Goal: Information Seeking & Learning: Learn about a topic

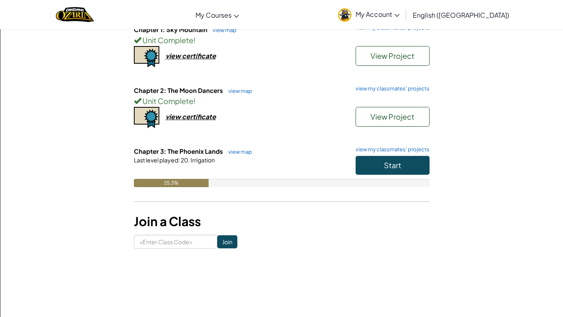
scroll to position [102, 0]
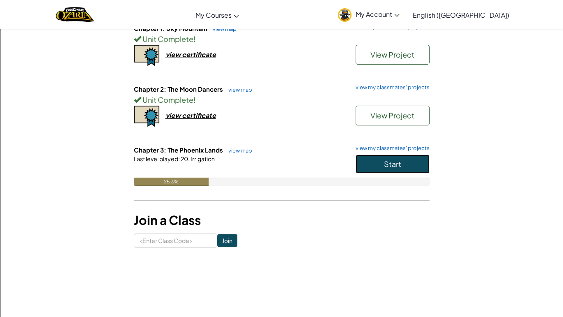
click at [365, 173] on button "Start" at bounding box center [393, 163] width 74 height 19
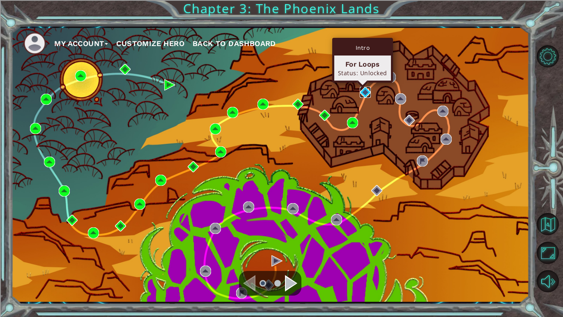
click at [363, 92] on img at bounding box center [365, 92] width 11 height 11
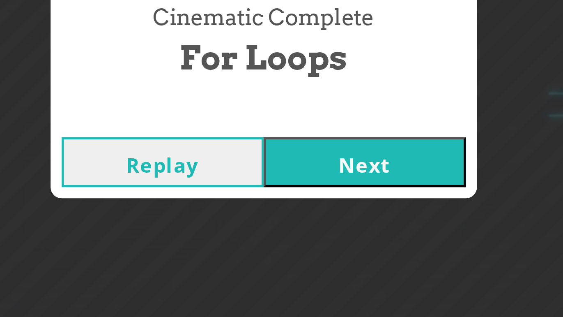
click at [296, 183] on button "Next" at bounding box center [319, 185] width 75 height 18
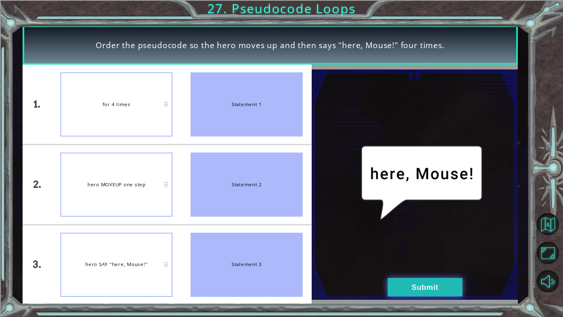
click at [412, 287] on button "Submit" at bounding box center [425, 287] width 75 height 18
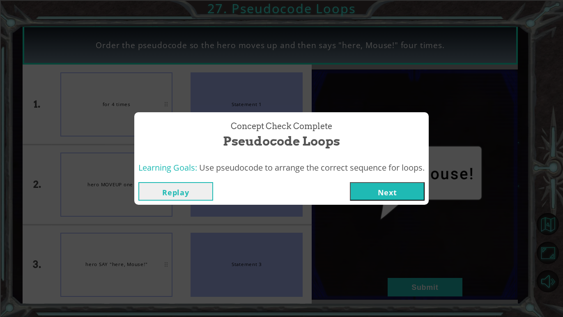
click at [363, 186] on button "Next" at bounding box center [387, 191] width 75 height 18
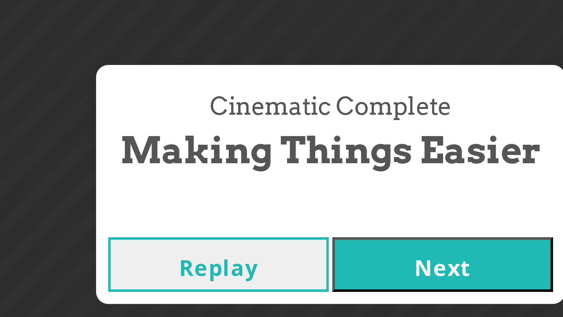
click at [312, 192] on button "Next" at bounding box center [319, 185] width 75 height 18
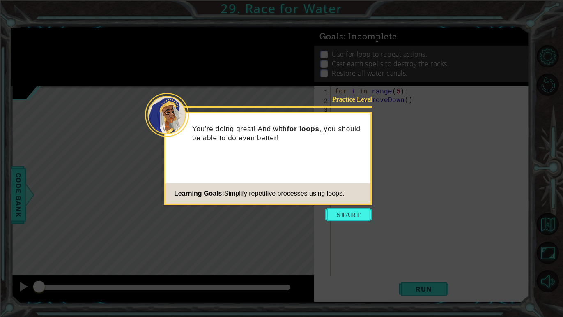
click at [328, 236] on icon at bounding box center [281, 158] width 563 height 317
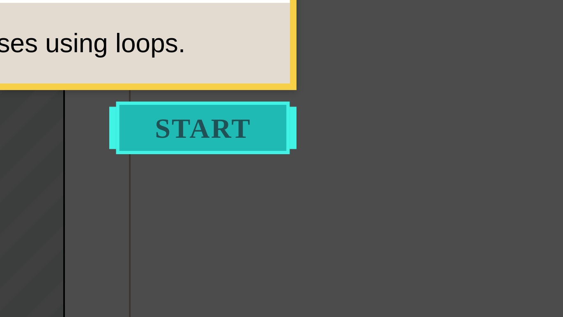
click at [356, 218] on button "Start" at bounding box center [348, 214] width 47 height 13
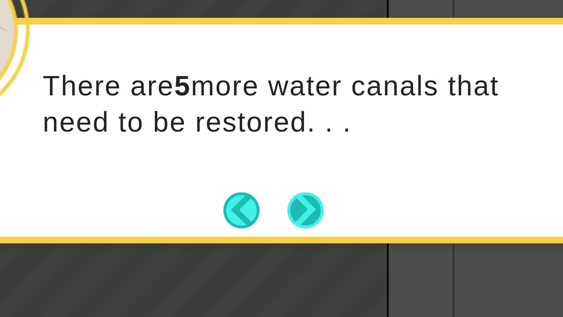
click at [296, 193] on button "Next" at bounding box center [293, 190] width 10 height 10
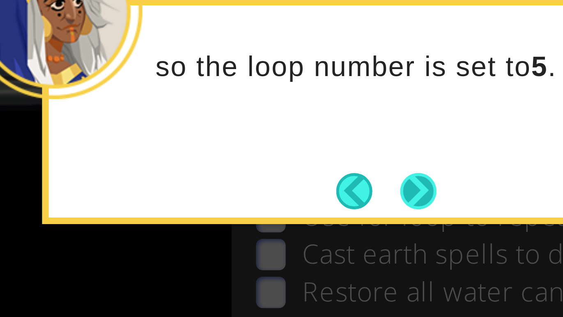
click at [362, 46] on button "Next" at bounding box center [361, 48] width 14 height 14
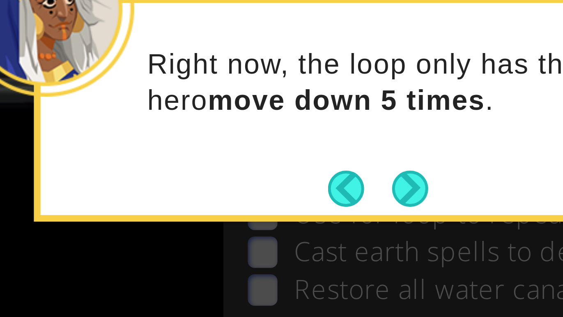
click at [364, 47] on button "Next" at bounding box center [361, 48] width 14 height 14
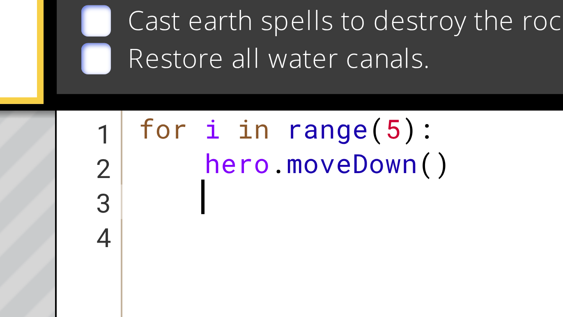
click at [405, 105] on div "for i in range ( 5 ) : hero . moveDown ( )" at bounding box center [432, 189] width 198 height 207
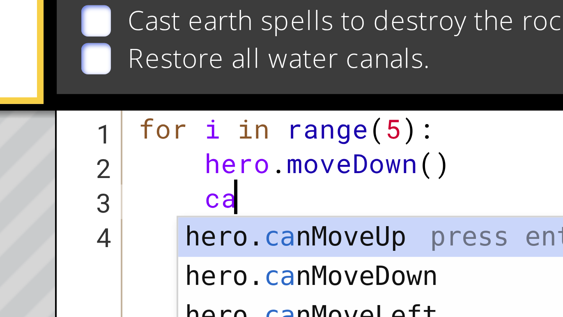
scroll to position [0, 27]
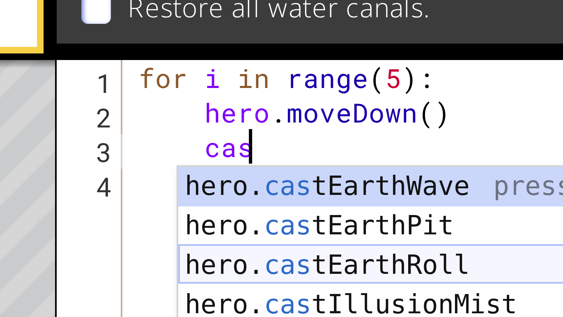
click at [414, 136] on div "hero. cas tEarthWave press enter hero. cas tEarthPit press enter hero. cas tEar…" at bounding box center [423, 142] width 156 height 59
type textarea "hero.castEarthRoll("right")"
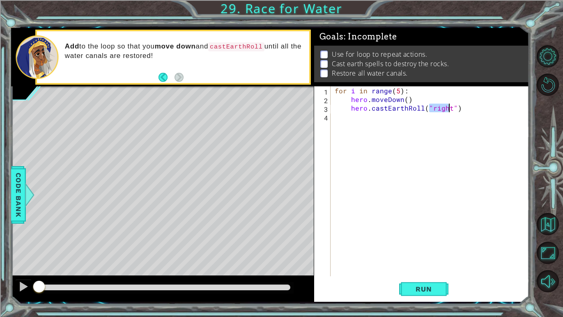
click at [380, 130] on div "for i in range ( 5 ) : hero . moveDown ( ) hero . castEarthRoll ( "right" )" at bounding box center [432, 189] width 198 height 207
click at [405, 287] on button "Run" at bounding box center [423, 288] width 49 height 21
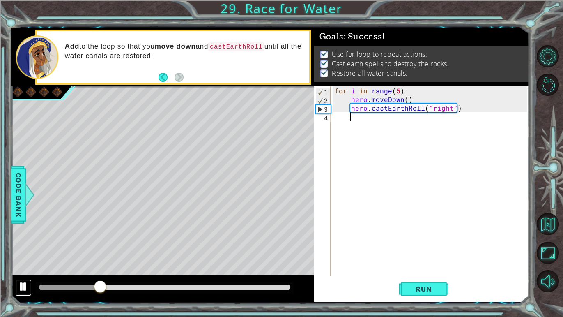
click at [28, 289] on div at bounding box center [23, 286] width 11 height 11
drag, startPoint x: 108, startPoint y: 287, endPoint x: 58, endPoint y: 284, distance: 50.2
click at [58, 284] on div at bounding box center [58, 287] width 15 height 15
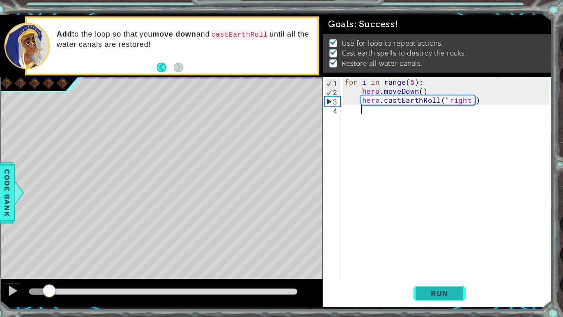
click at [412, 287] on span "Run" at bounding box center [423, 289] width 32 height 8
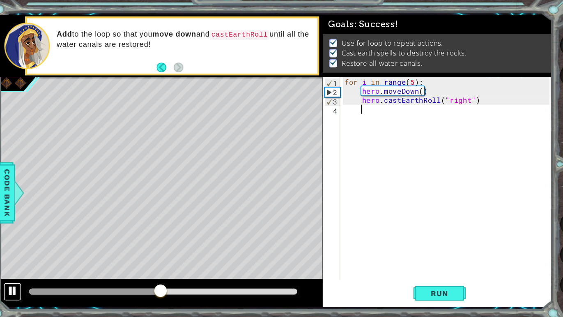
click at [23, 290] on div at bounding box center [23, 286] width 11 height 11
drag, startPoint x: 170, startPoint y: 283, endPoint x: 156, endPoint y: 283, distance: 14.0
click at [156, 283] on div at bounding box center [157, 287] width 15 height 15
click at [19, 290] on div at bounding box center [23, 286] width 11 height 11
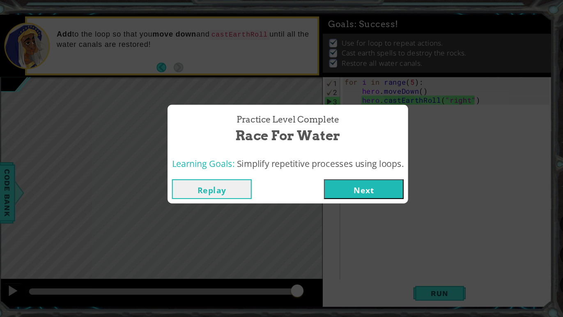
click at [341, 198] on button "Next" at bounding box center [352, 191] width 75 height 18
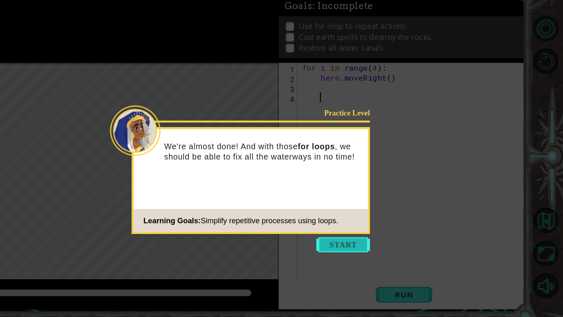
click at [375, 243] on button "Start" at bounding box center [370, 244] width 47 height 13
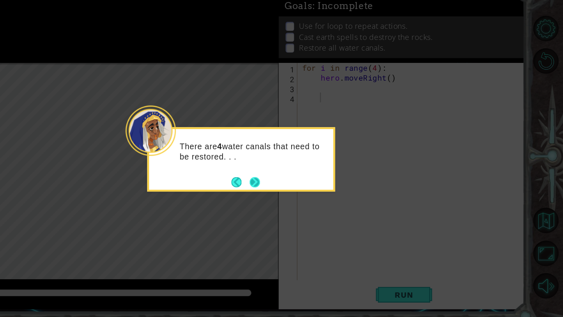
click at [294, 187] on button "Next" at bounding box center [293, 190] width 9 height 9
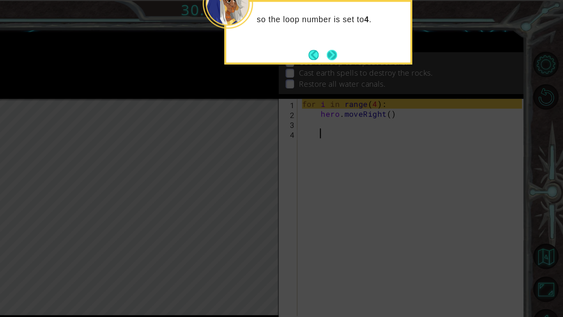
click at [359, 51] on button "Next" at bounding box center [360, 47] width 13 height 13
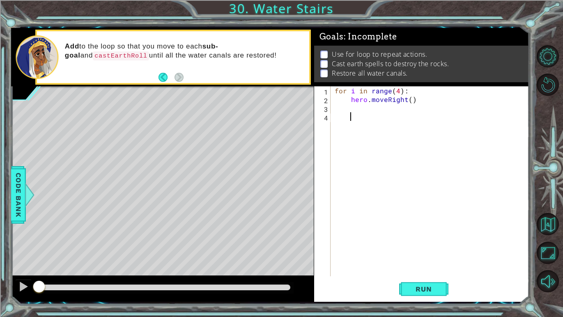
click at [378, 108] on div "for i in range ( 4 ) : hero . moveRight ( )" at bounding box center [432, 189] width 198 height 207
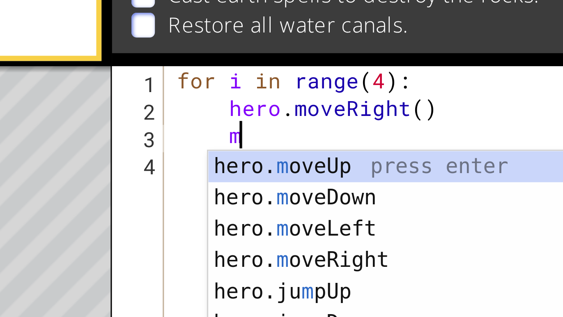
scroll to position [0, 19]
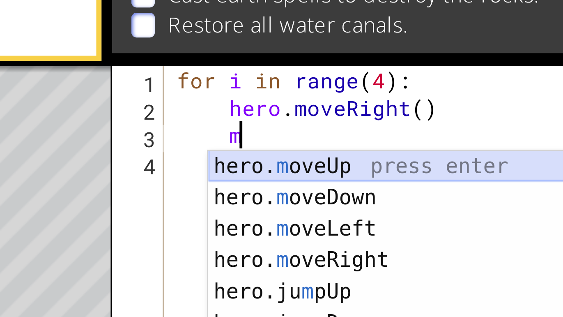
click at [403, 116] on div "hero. m oveUp press enter hero. m oveDown press enter hero. m oveLeft press ent…" at bounding box center [423, 162] width 156 height 99
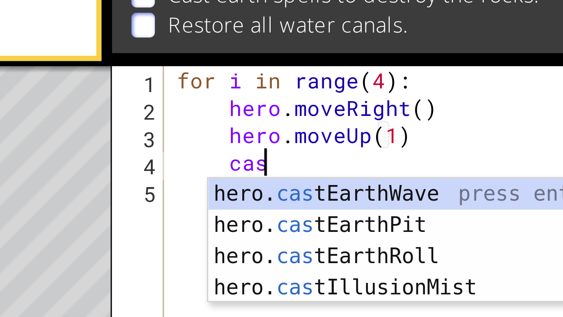
scroll to position [0, 82]
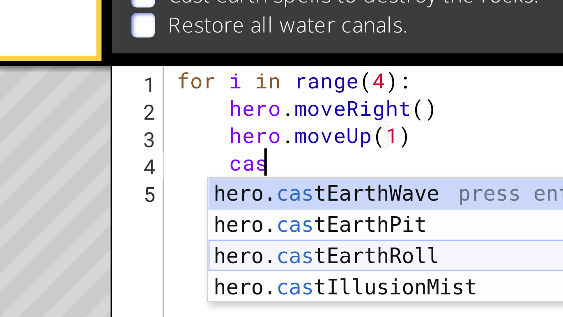
click at [422, 145] on div "hero. cas tEarthWave press enter hero. cas tEarthPit press enter hero. cas tEar…" at bounding box center [423, 151] width 156 height 59
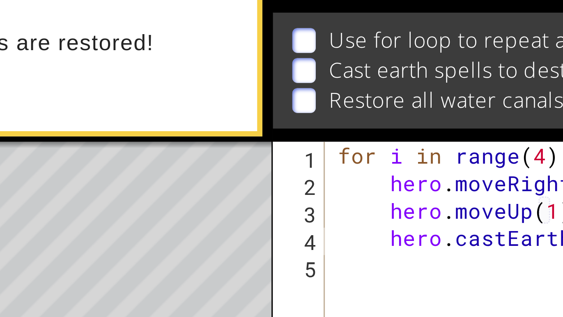
scroll to position [0, 15]
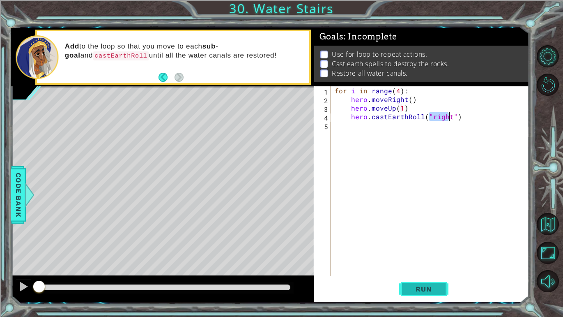
type textarea "hero.castEarthRoll("right")"
click at [410, 286] on span "Run" at bounding box center [423, 289] width 32 height 8
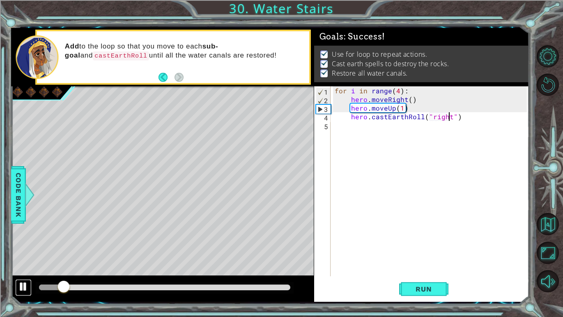
click at [18, 288] on div at bounding box center [23, 286] width 11 height 11
click at [425, 292] on span "Run" at bounding box center [423, 289] width 32 height 8
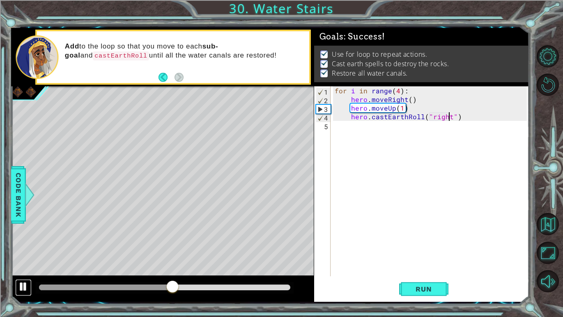
click at [22, 287] on div at bounding box center [23, 286] width 11 height 11
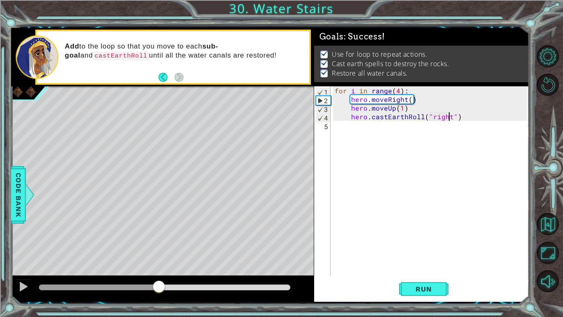
drag, startPoint x: 173, startPoint y: 283, endPoint x: 159, endPoint y: 283, distance: 14.8
click at [159, 283] on div at bounding box center [159, 287] width 15 height 15
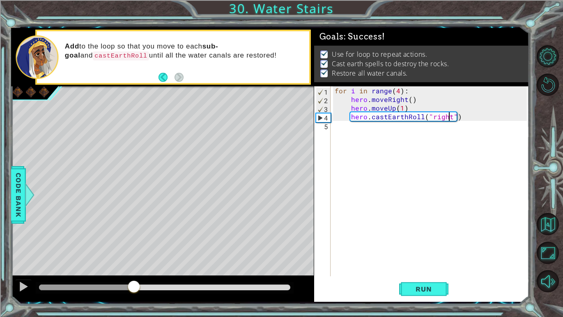
drag, startPoint x: 159, startPoint y: 283, endPoint x: 134, endPoint y: 283, distance: 24.2
click at [134, 283] on div at bounding box center [133, 287] width 15 height 15
click at [23, 288] on div at bounding box center [23, 286] width 11 height 11
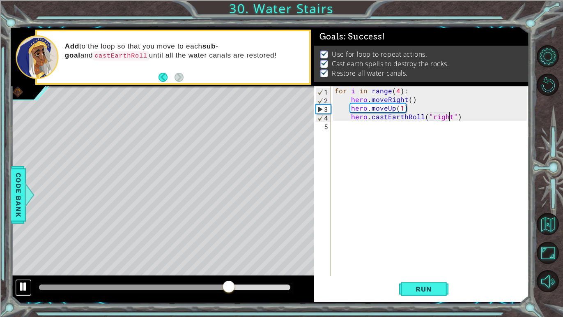
click at [23, 288] on div at bounding box center [23, 286] width 11 height 11
click at [21, 290] on div at bounding box center [23, 286] width 11 height 11
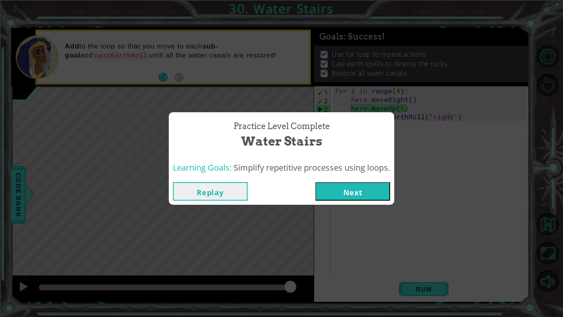
click at [220, 195] on button "Replay" at bounding box center [210, 191] width 75 height 18
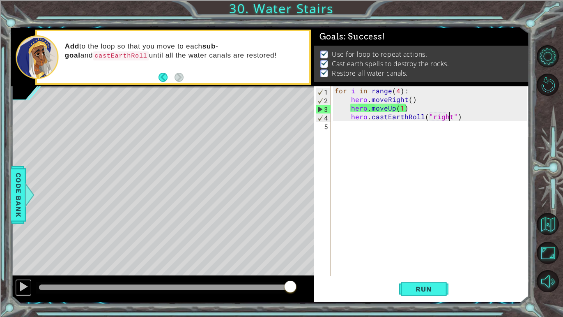
click at [25, 288] on div at bounding box center [23, 286] width 11 height 11
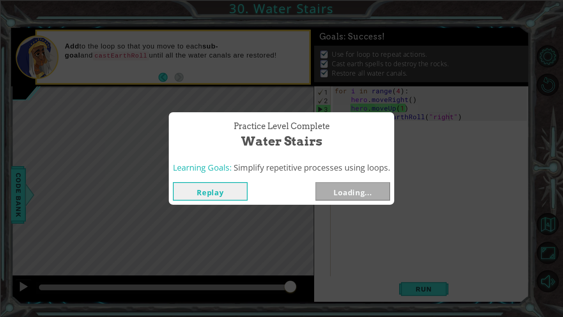
drag, startPoint x: 69, startPoint y: 285, endPoint x: 360, endPoint y: 309, distance: 291.7
click at [360, 309] on body "1 ההההההההההההההההההההההההההההההההההההההההההההההההההההההההההההההההההההההההההההה…" at bounding box center [281, 158] width 563 height 317
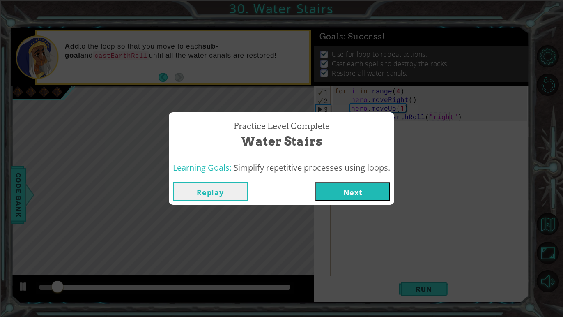
click at [361, 188] on button "Next" at bounding box center [352, 191] width 75 height 18
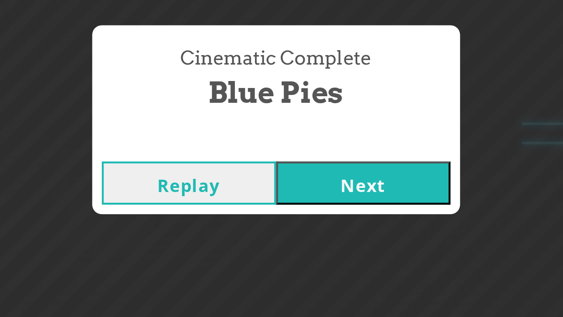
click at [320, 184] on button "Next" at bounding box center [319, 185] width 75 height 18
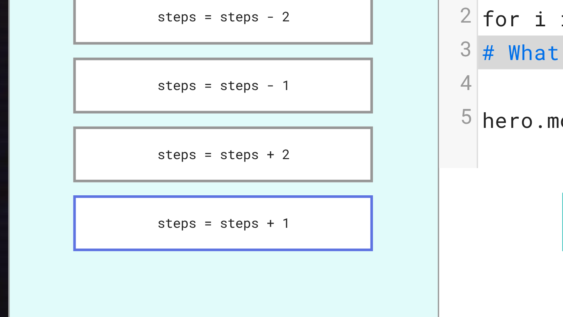
click at [94, 139] on button "steps = steps + 1" at bounding box center [90, 147] width 95 height 18
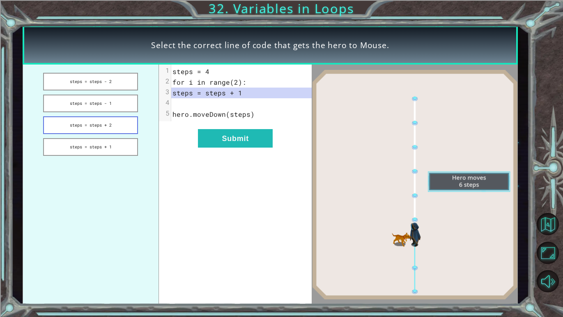
click at [109, 121] on button "steps = steps + 2" at bounding box center [90, 125] width 95 height 18
click at [248, 136] on button "Submit" at bounding box center [235, 138] width 75 height 18
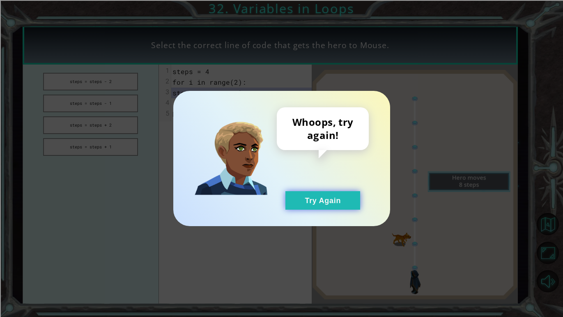
click at [329, 204] on button "Try Again" at bounding box center [322, 200] width 75 height 18
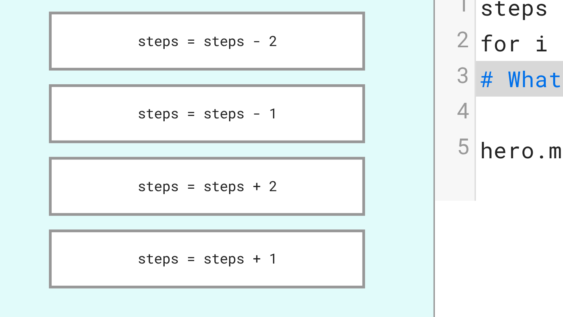
click at [85, 154] on ul "steps = steps - 2 steps = steps - 1 steps = steps + 2 steps = steps + 1" at bounding box center [91, 183] width 136 height 239
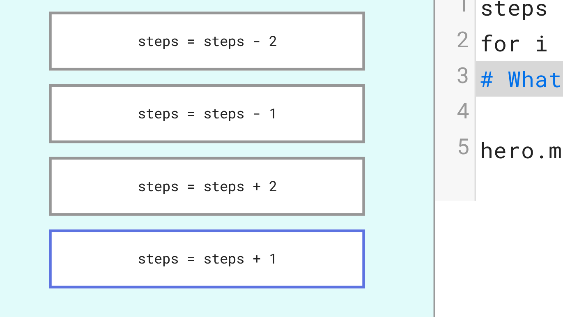
click at [94, 146] on button "steps = steps + 1" at bounding box center [90, 147] width 95 height 18
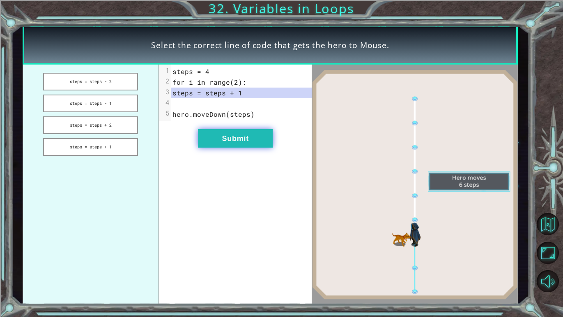
click at [237, 140] on button "Submit" at bounding box center [235, 138] width 75 height 18
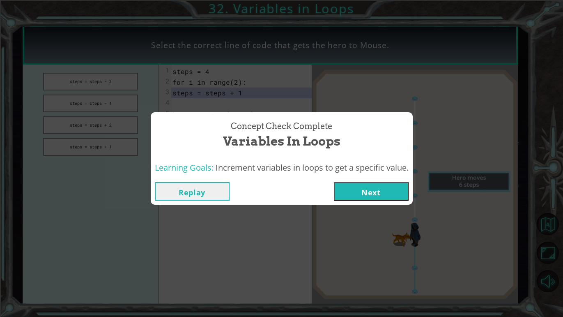
click at [364, 200] on button "Next" at bounding box center [371, 191] width 75 height 18
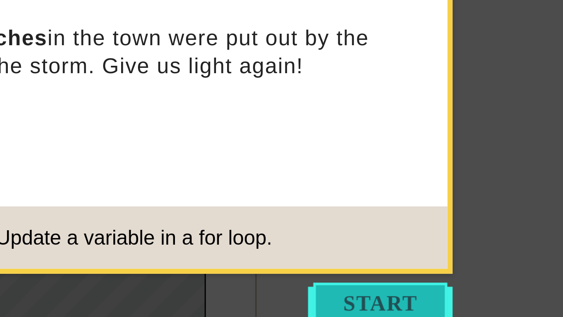
click at [361, 242] on button "Start" at bounding box center [370, 244] width 47 height 13
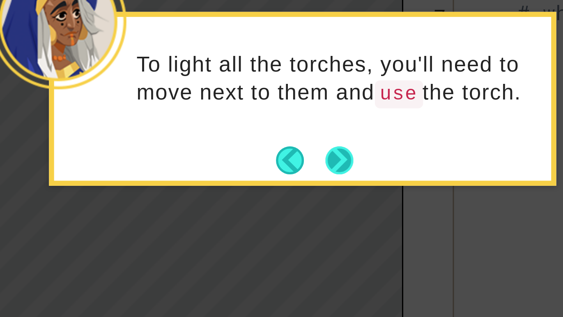
click at [292, 193] on button "Next" at bounding box center [293, 190] width 15 height 15
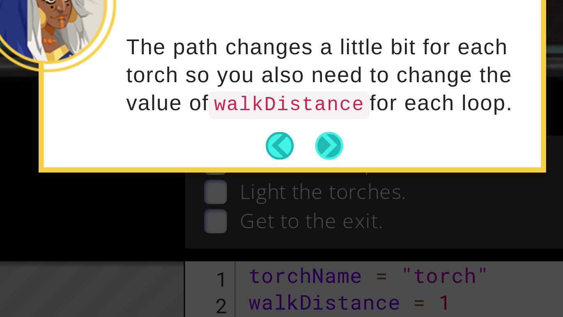
click at [361, 54] on button "Next" at bounding box center [361, 49] width 10 height 10
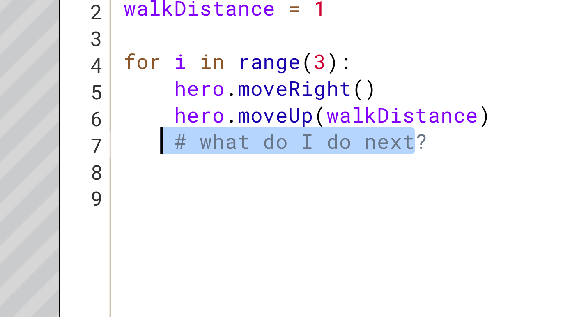
drag, startPoint x: 437, startPoint y: 144, endPoint x: 346, endPoint y: 143, distance: 91.6
click at [346, 143] on div "torchName = "torch" walkDistance = 1 for i in range ( 3 ) : hero . moveRight ( …" at bounding box center [432, 189] width 198 height 207
type textarea "# what do I do next?"
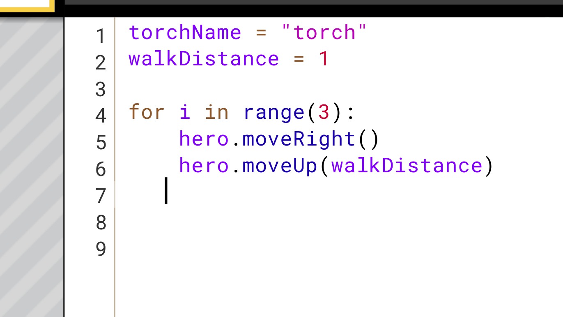
type textarea "h"
type textarea "hero.moveUp(walkDistance)"
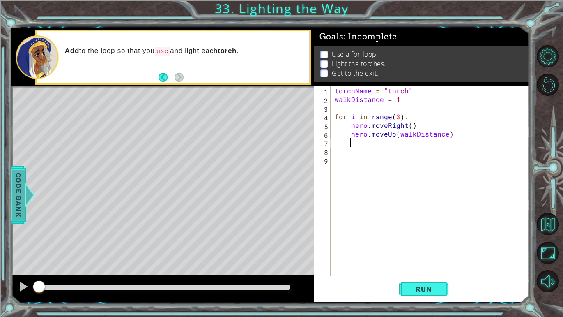
click at [19, 195] on span "Code Bank" at bounding box center [18, 195] width 13 height 50
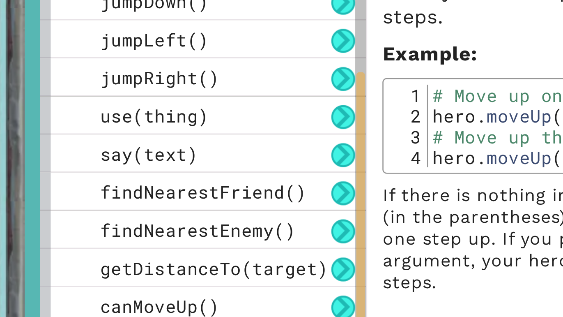
scroll to position [135, 0]
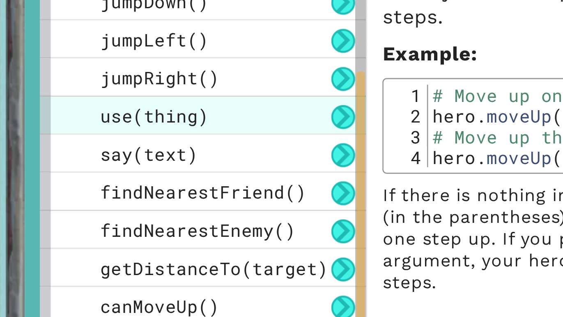
click at [106, 166] on div "use(thing)" at bounding box center [78, 167] width 123 height 14
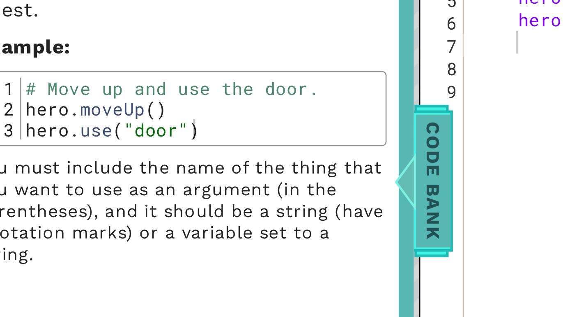
click at [317, 181] on span "Code Bank" at bounding box center [319, 195] width 13 height 50
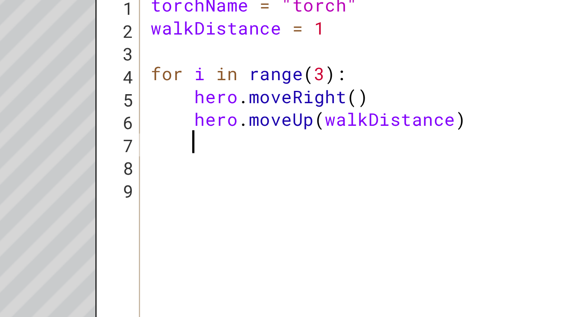
click at [439, 143] on div "torchName = "torch" walkDistance = 1 for i in range ( 3 ) : hero . moveRight ( …" at bounding box center [432, 189] width 198 height 207
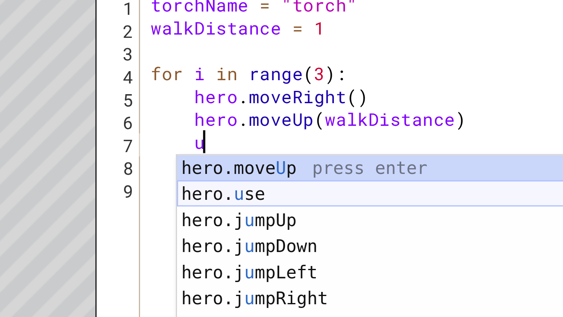
click at [419, 159] on div "hero.move U p press enter hero. u se press enter hero.j u mpUp press enter hero…" at bounding box center [423, 196] width 156 height 99
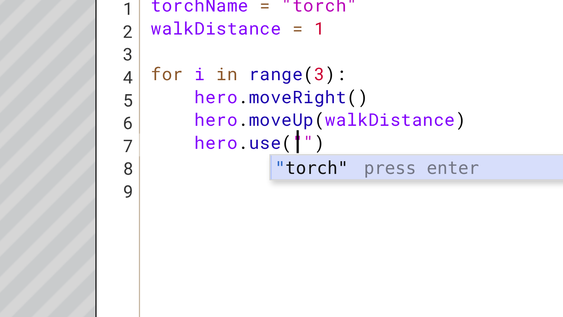
click at [414, 152] on div "" torch" press enter" at bounding box center [458, 162] width 156 height 30
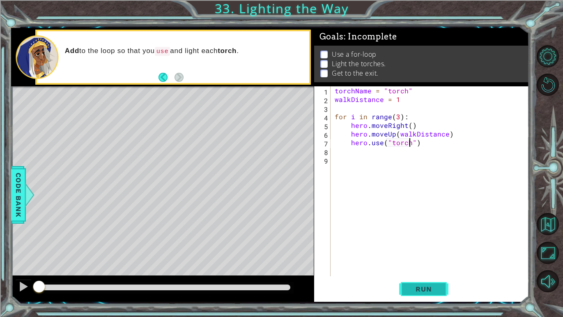
type textarea "hero.use("torch")"
click at [408, 290] on span "Run" at bounding box center [423, 289] width 32 height 8
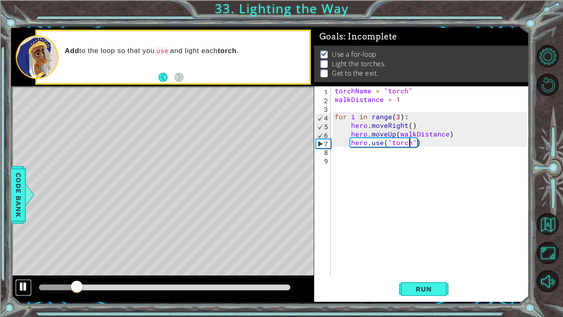
click at [18, 289] on div at bounding box center [23, 286] width 11 height 11
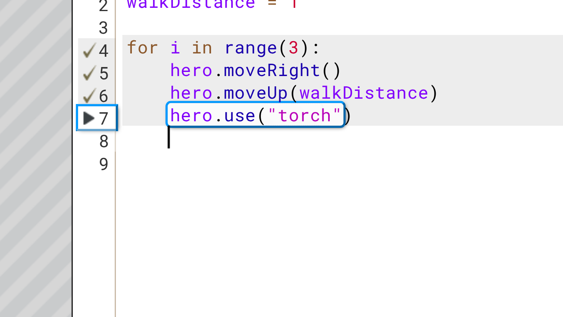
click at [451, 147] on div "torchName = "torch" walkDistance = 1 for i in range ( 3 ) : hero . moveRight ( …" at bounding box center [432, 189] width 198 height 207
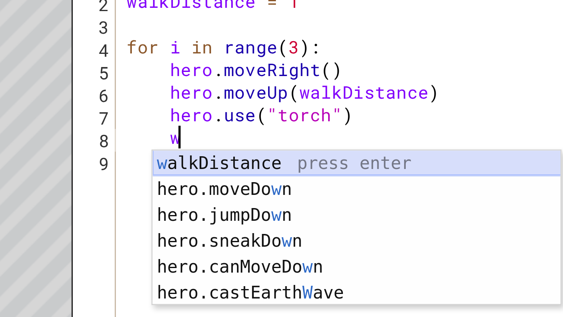
click at [430, 159] on div "w alkDistance press enter hero.moveDo w n press enter hero.jumpDo w n press ent…" at bounding box center [423, 195] width 156 height 79
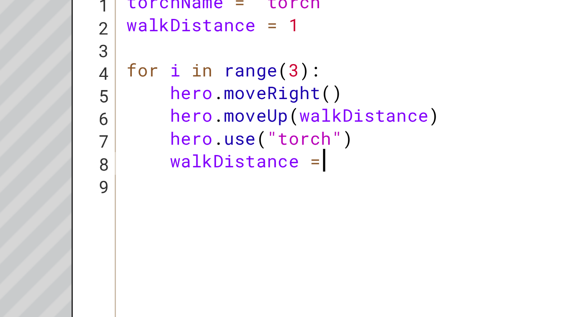
scroll to position [0, 78]
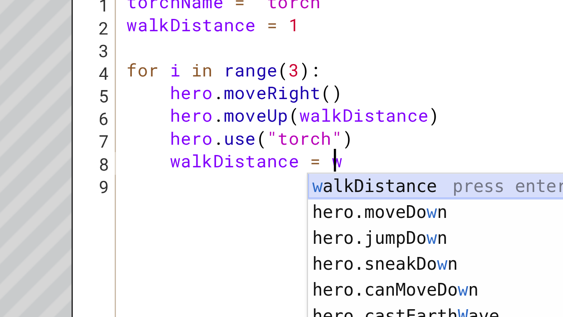
click at [450, 160] on div "w alkDistance press enter hero.moveDo w n press enter hero.jumpDo w n press ent…" at bounding box center [482, 195] width 156 height 79
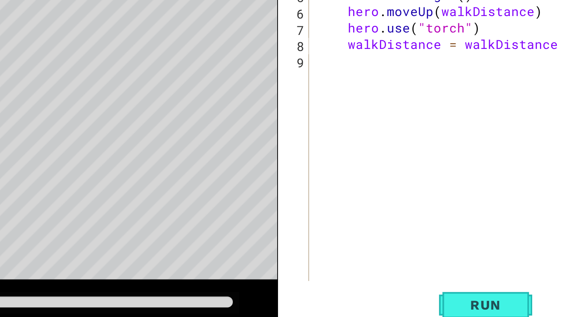
scroll to position [0, 137]
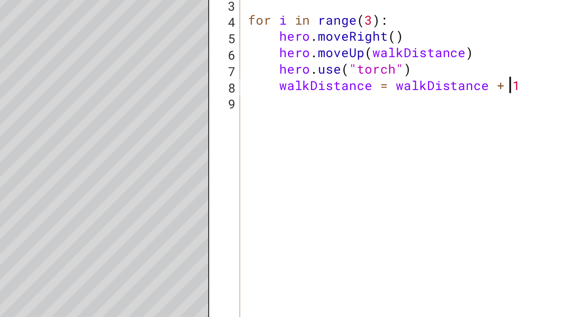
click at [428, 143] on div "torchName = "torch" walkDistance = 1 for i in range ( 3 ) : hero . moveRight ( …" at bounding box center [432, 189] width 198 height 207
type textarea "hero.use("torch")"
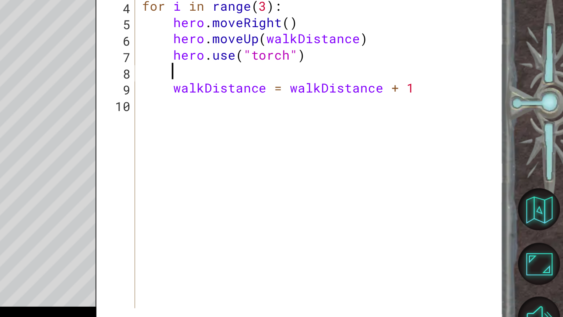
scroll to position [0, 19]
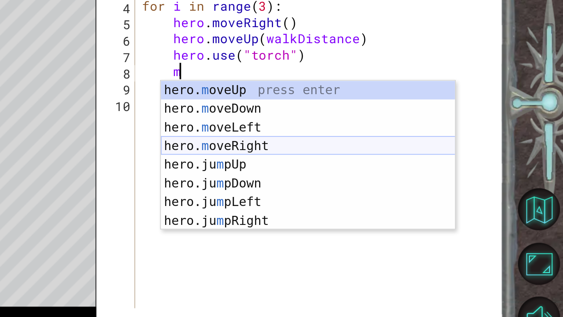
click at [454, 191] on div "hero. m oveUp press enter hero. m oveDown press enter hero. m oveLeft press ent…" at bounding box center [426, 205] width 156 height 99
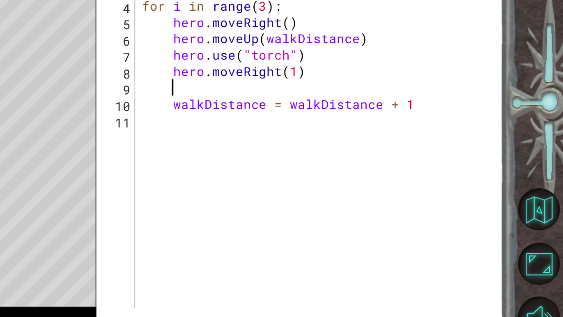
scroll to position [0, 86]
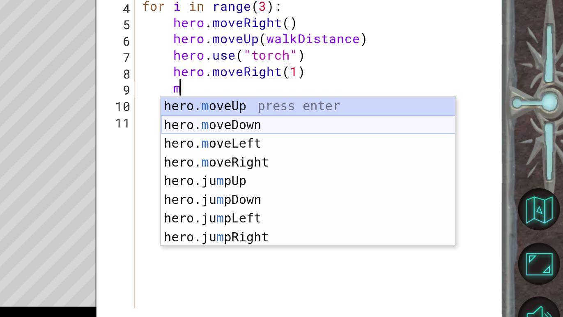
click at [432, 179] on div "hero. m oveUp press enter hero. m oveDown press enter hero. m oveLeft press ent…" at bounding box center [426, 214] width 156 height 99
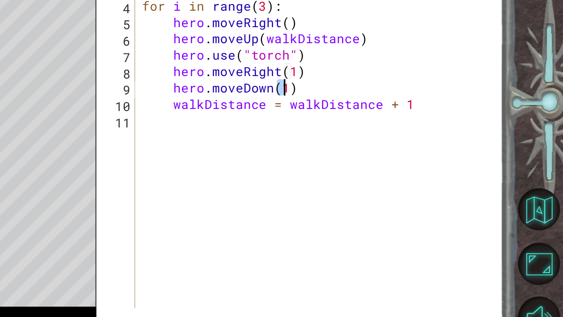
scroll to position [0, 78]
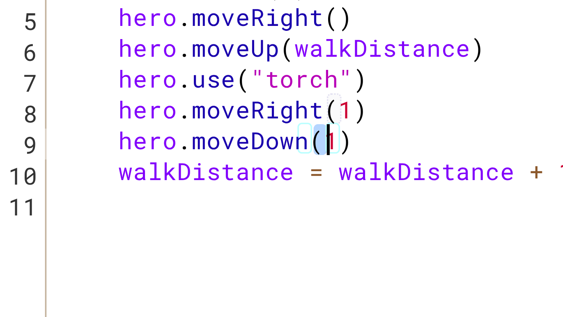
click at [416, 149] on div "torchName = "torch" walkDistance = 1 for i in range ( 3 ) : hero . moveRight ( …" at bounding box center [434, 189] width 195 height 207
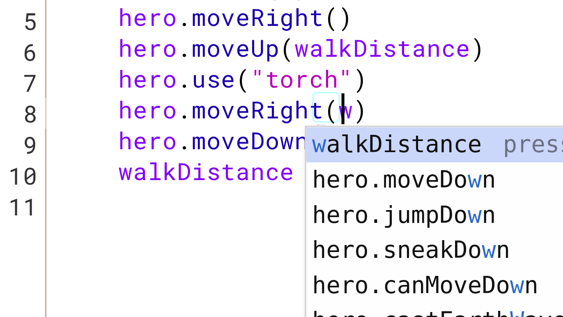
scroll to position [0, 78]
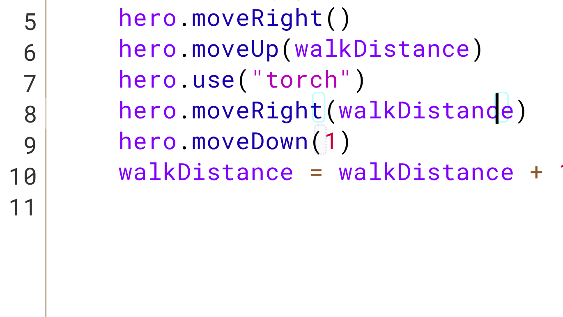
click at [411, 161] on div "torchName = "torch" walkDistance = 1 for i in range ( 3 ) : hero . moveRight ( …" at bounding box center [434, 189] width 195 height 207
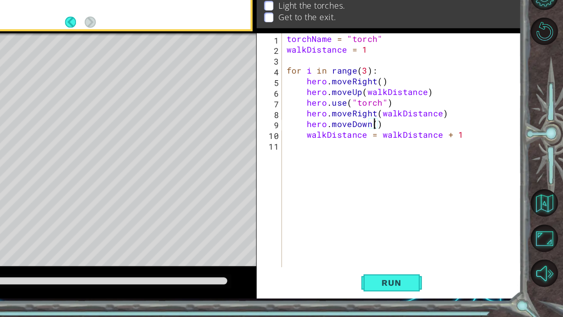
scroll to position [0, 0]
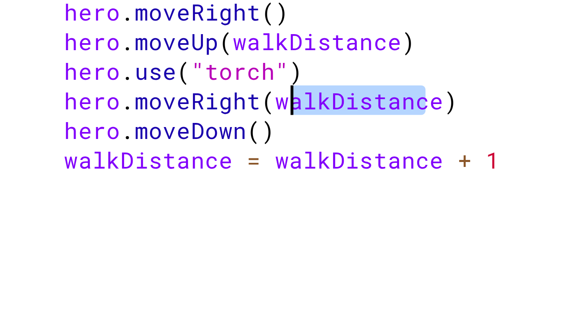
drag, startPoint x: 461, startPoint y: 154, endPoint x: 418, endPoint y: 152, distance: 43.6
click at [418, 152] on div "torchName = "torch" walkDistance = 1 for i in range ( 3 ) : hero . moveRight ( …" at bounding box center [434, 189] width 195 height 207
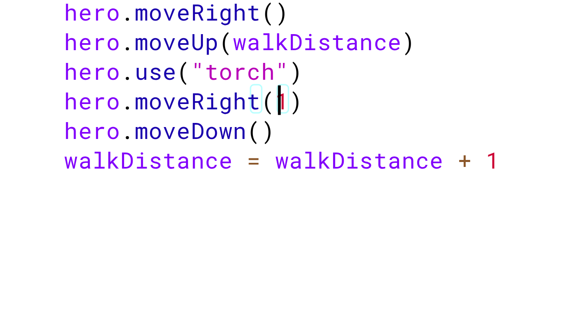
click at [411, 160] on div "torchName = "torch" walkDistance = 1 for i in range ( 3 ) : hero . moveRight ( …" at bounding box center [434, 189] width 195 height 207
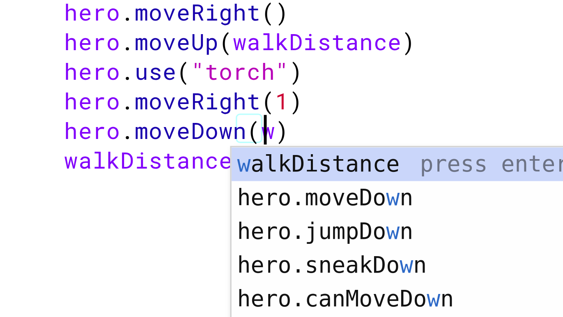
scroll to position [0, 75]
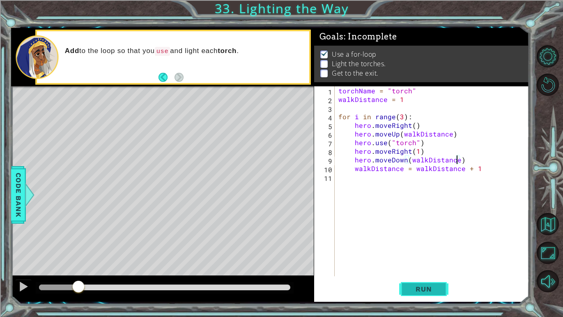
type textarea "hero.moveDown(walkDistance)"
click at [404, 285] on button "Run" at bounding box center [423, 288] width 49 height 21
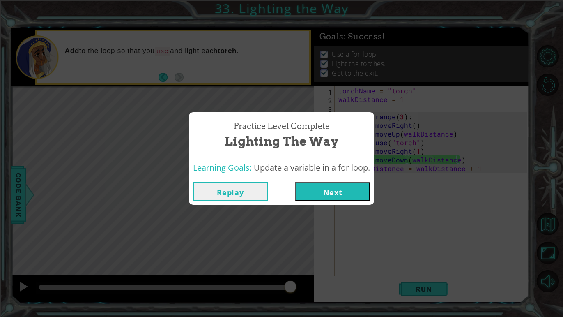
click at [326, 193] on button "Next" at bounding box center [332, 191] width 75 height 18
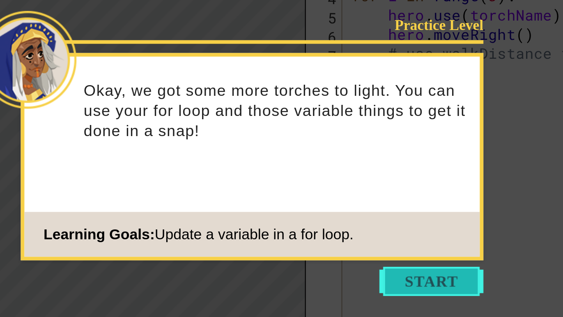
click at [360, 243] on button "Start" at bounding box center [370, 244] width 47 height 13
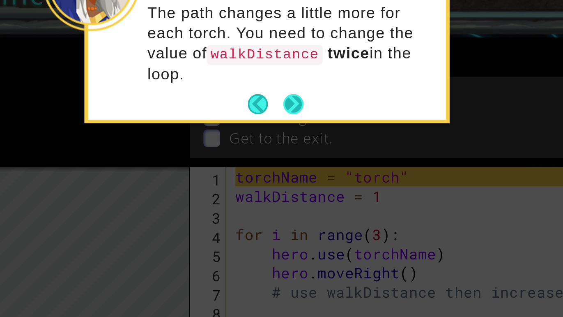
click at [363, 59] on button "Next" at bounding box center [361, 58] width 14 height 14
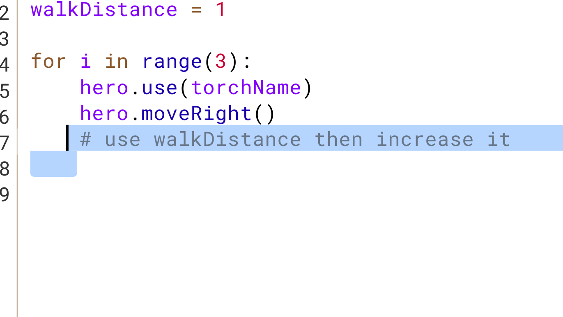
drag, startPoint x: 491, startPoint y: 147, endPoint x: 324, endPoint y: 147, distance: 166.3
click at [324, 147] on div "1 2 3 4 5 6 7 8 9 torchName = "torch" walkDistance = 1 for i in range ( 3 ) : h…" at bounding box center [420, 181] width 213 height 190
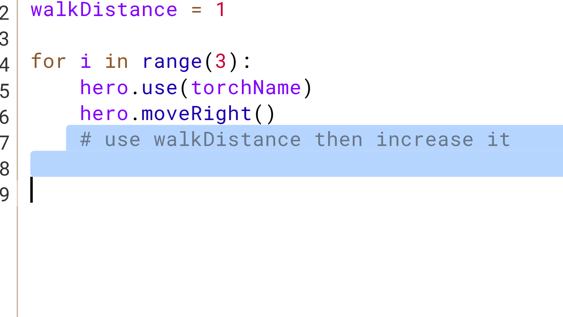
drag, startPoint x: 348, startPoint y: 141, endPoint x: 505, endPoint y: 167, distance: 158.9
click at [505, 167] on div "torchName = "torch" walkDistance = 1 for i in range ( 3 ) : hero . use ( torchN…" at bounding box center [432, 189] width 198 height 207
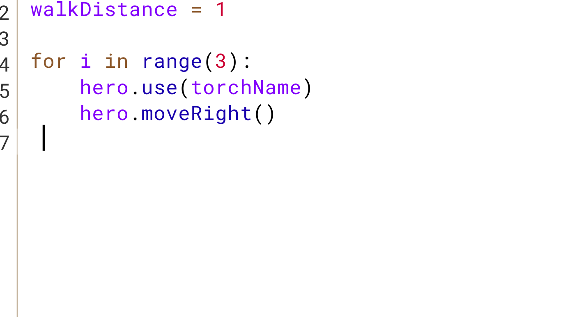
type textarea "hero.moveRight()"
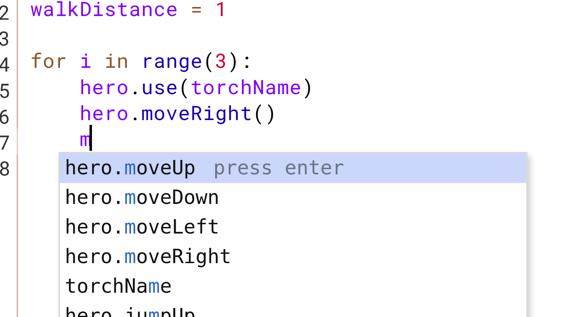
scroll to position [0, 19]
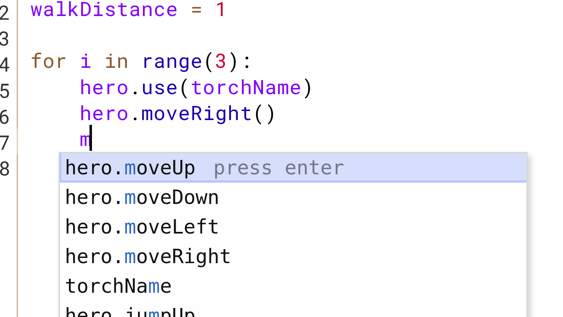
click at [443, 153] on div "hero. m oveUp press enter hero. m oveDown press enter hero. m oveLeft press ent…" at bounding box center [423, 196] width 156 height 99
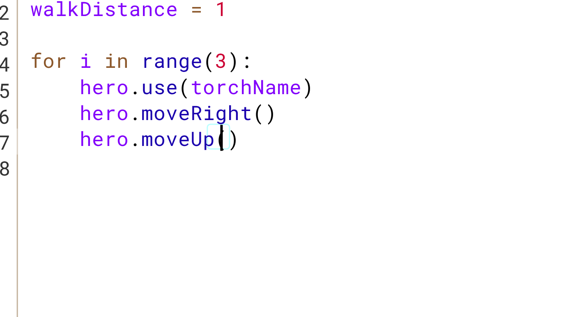
scroll to position [0, 67]
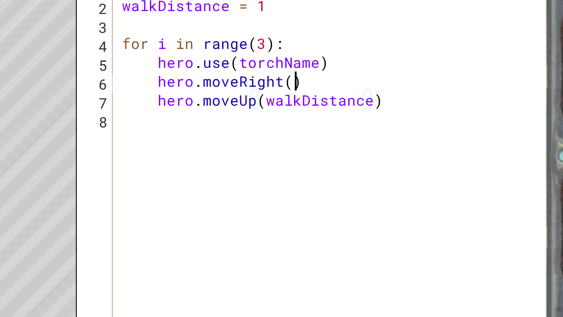
click at [469, 138] on div "torchName = "torch" walkDistance = 1 for i in range ( 3 ) : hero . use ( torchN…" at bounding box center [432, 189] width 198 height 207
type textarea "hero.moveRight()"
click at [479, 152] on div "torchName = "torch" walkDistance = 1 for i in range ( 3 ) : hero . use ( torchN…" at bounding box center [432, 189] width 198 height 207
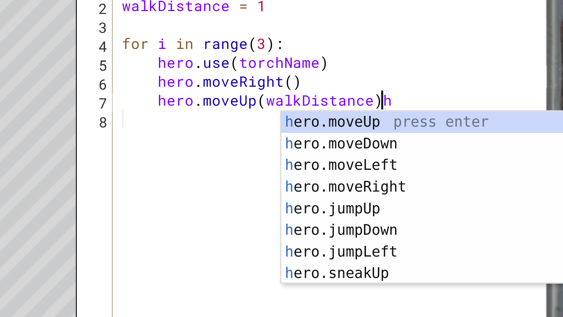
type textarea "hero.moveUp(walkDistance)"
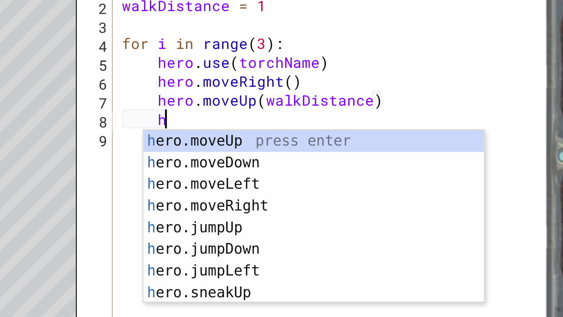
scroll to position [0, 19]
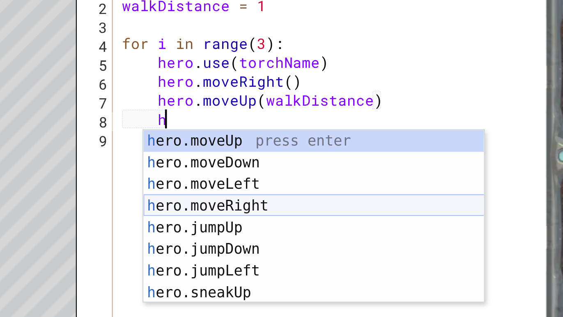
click at [437, 188] on div "h ero.moveUp press enter h ero.moveDown press enter h ero.moveLeft press enter …" at bounding box center [423, 205] width 156 height 99
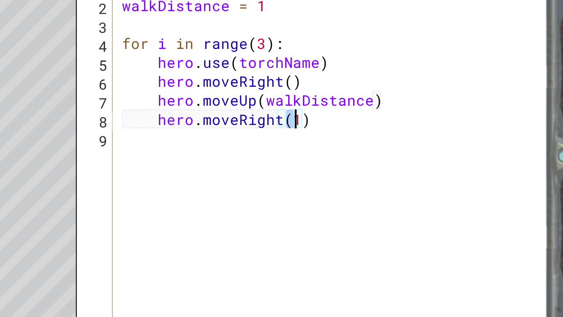
click at [466, 146] on div "torchName = "torch" walkDistance = 1 for i in range ( 3 ) : hero . use ( torchN…" at bounding box center [432, 189] width 198 height 207
type textarea "hero.moveUp(walkDistance)"
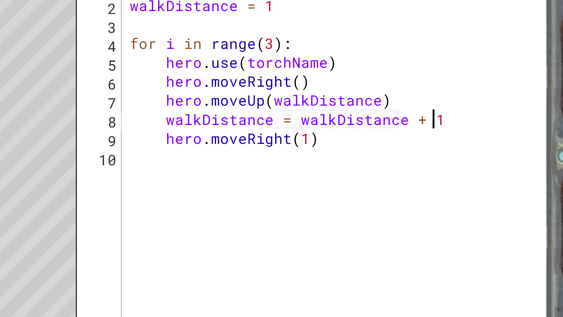
scroll to position [0, 137]
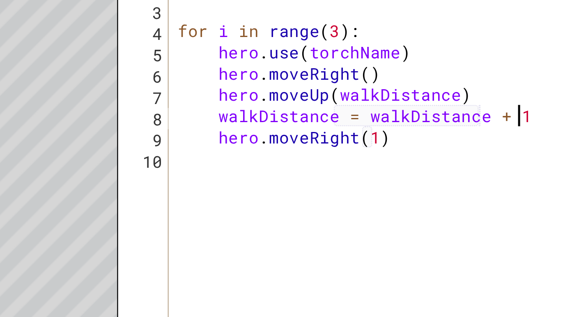
click at [431, 159] on div "torchName = "torch" walkDistance = 1 for i in range ( 3 ) : hero . use ( torchN…" at bounding box center [434, 189] width 195 height 207
type textarea "hero.moveRight(1)"
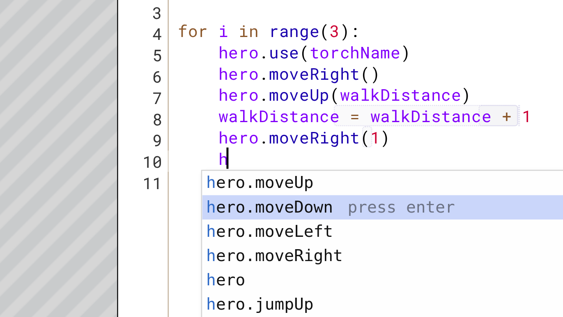
click at [430, 188] on div "h ero.moveUp press enter h ero.moveDown press enter h ero.moveLeft press enter …" at bounding box center [426, 222] width 156 height 99
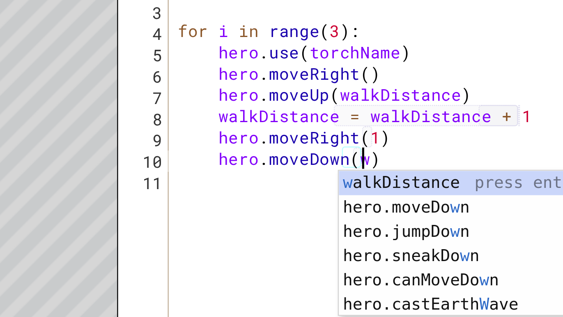
scroll to position [0, 75]
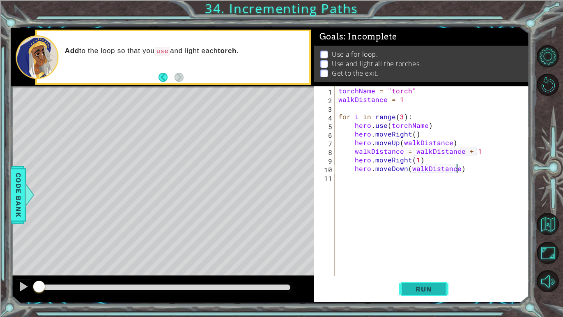
type textarea "hero.moveDown(walkDistance)"
click at [413, 290] on span "Run" at bounding box center [423, 289] width 32 height 8
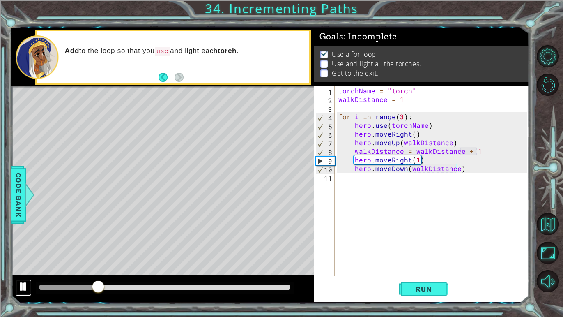
click at [20, 286] on div at bounding box center [23, 286] width 11 height 11
click at [464, 165] on div "torchName = "torch" walkDistance = 1 for i in range ( 3 ) : hero . use ( torchN…" at bounding box center [434, 189] width 195 height 207
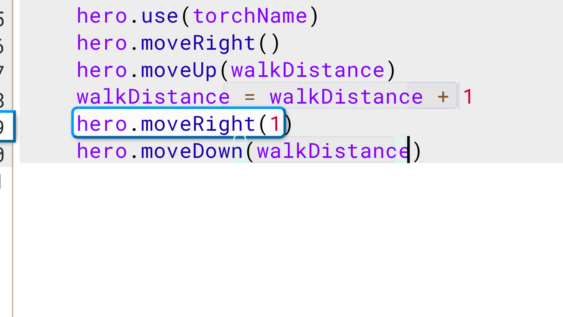
click at [467, 166] on div "torchName = "torch" walkDistance = 1 for i in range ( 3 ) : hero . use ( torchN…" at bounding box center [434, 189] width 195 height 207
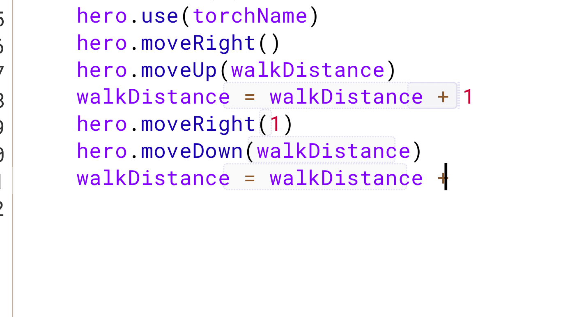
scroll to position [0, 137]
click at [421, 178] on div "torchName = "torch" walkDistance = 1 for i in range ( 3 ) : hero . use ( torchN…" at bounding box center [434, 189] width 195 height 207
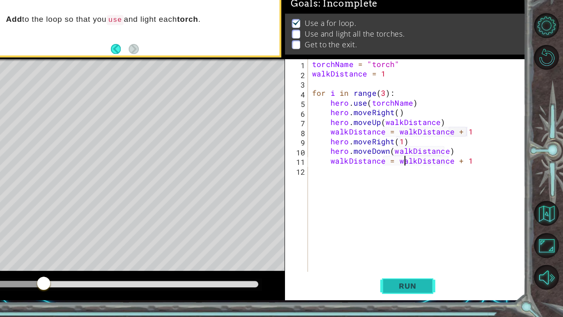
scroll to position [0, 0]
type textarea "walkDistance = walkDistance + 1"
click at [404, 292] on button "Run" at bounding box center [423, 288] width 49 height 21
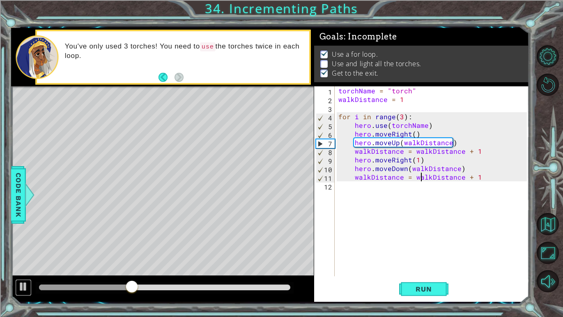
click at [26, 281] on div at bounding box center [23, 286] width 11 height 11
click at [19, 288] on div at bounding box center [23, 286] width 11 height 11
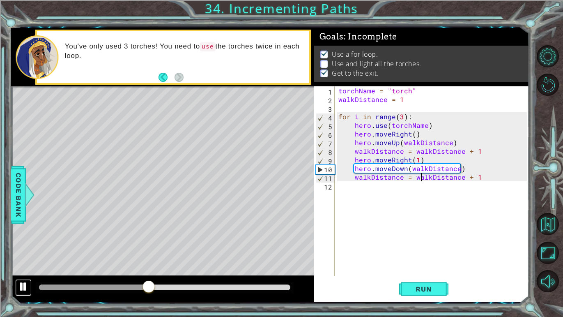
click at [19, 286] on div at bounding box center [23, 286] width 11 height 11
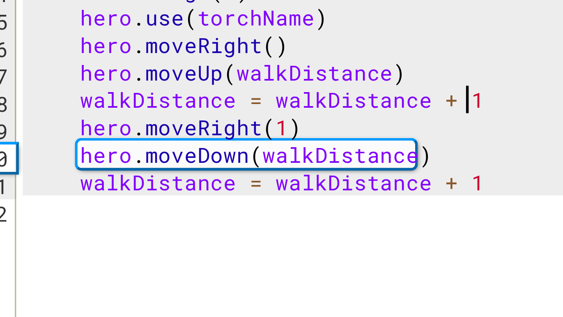
click at [477, 149] on div "torchName = "torch" walkDistance = 1 for i in range ( 3 ) : hero . use ( torchN…" at bounding box center [434, 189] width 195 height 207
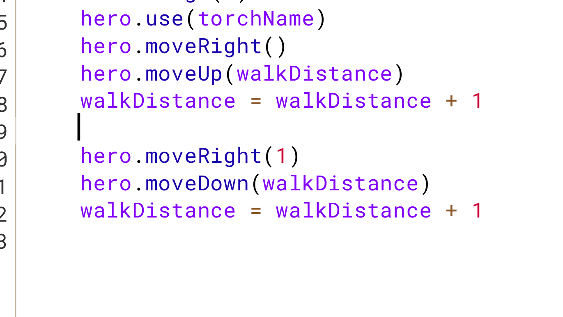
scroll to position [0, 15]
type textarea "h"
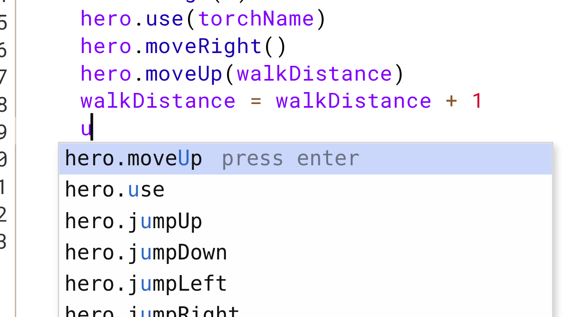
scroll to position [0, 19]
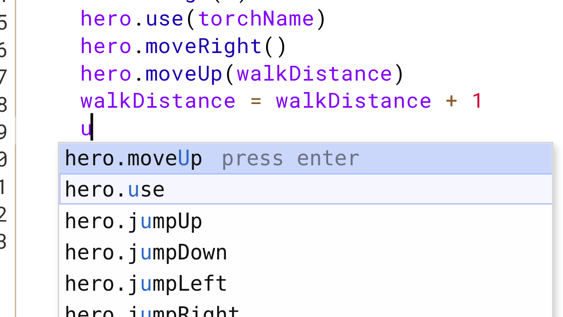
click at [431, 181] on div "hero.move U p press enter hero. u se press enter hero.j u mpUp press enter hero…" at bounding box center [426, 214] width 156 height 99
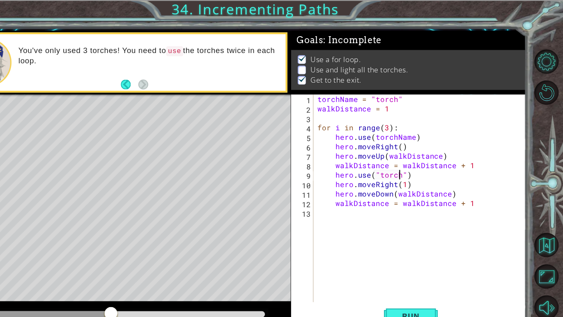
scroll to position [0, 0]
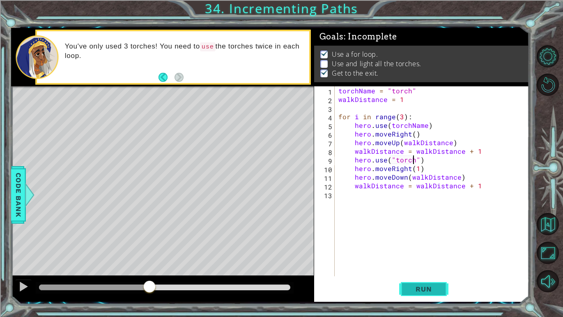
type textarea "hero.use("torch")"
click at [418, 293] on span "Run" at bounding box center [423, 289] width 32 height 8
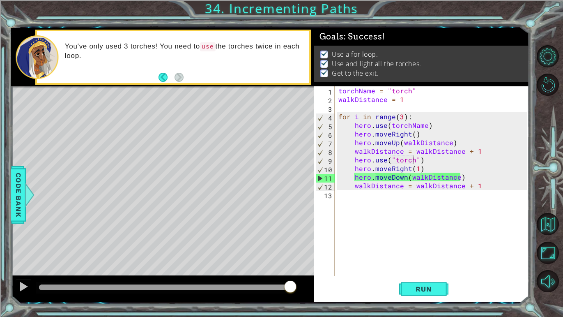
drag, startPoint x: 237, startPoint y: 284, endPoint x: 315, endPoint y: 291, distance: 77.9
click at [315, 291] on body "1 ההההההההההההההההההההההההההההההההההההההההההההההההההההההההההההההההההההההההההההה…" at bounding box center [281, 158] width 563 height 317
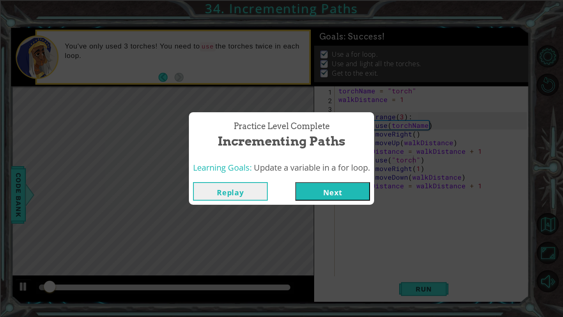
click at [322, 193] on button "Next" at bounding box center [332, 191] width 75 height 18
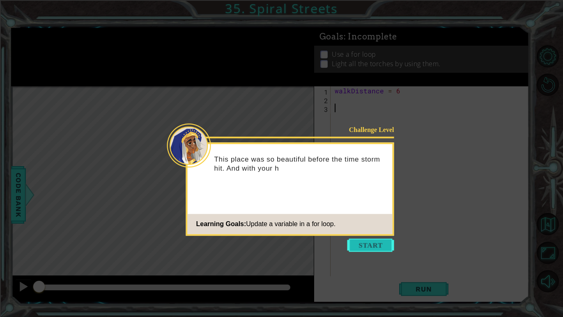
click at [373, 243] on button "Start" at bounding box center [370, 244] width 47 height 13
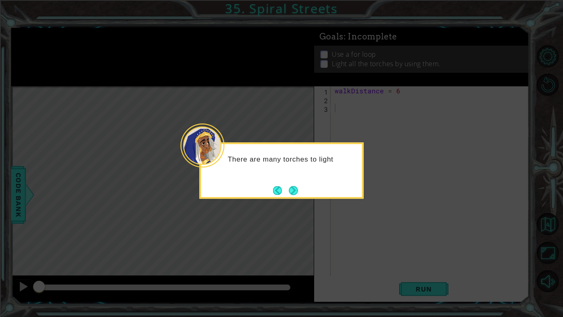
click at [276, 195] on footer at bounding box center [285, 190] width 25 height 12
click at [276, 192] on button "Back" at bounding box center [281, 190] width 16 height 9
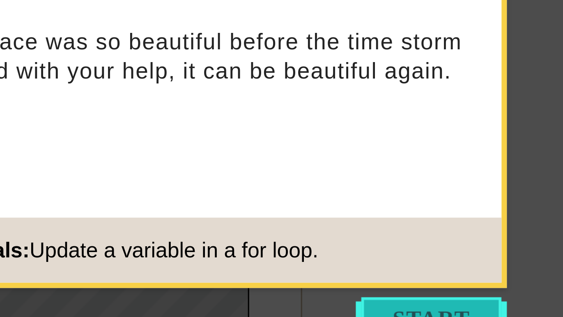
click at [360, 240] on button "Start" at bounding box center [370, 244] width 47 height 13
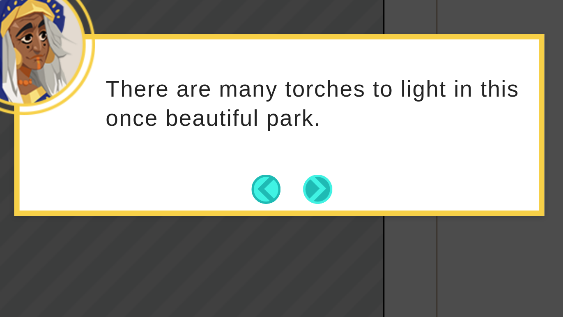
click at [294, 188] on button "Next" at bounding box center [294, 190] width 10 height 10
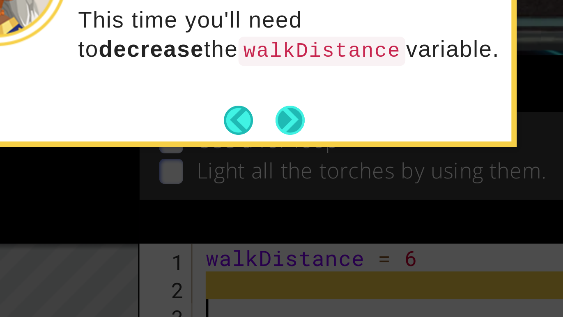
click at [362, 48] on button "Next" at bounding box center [360, 48] width 9 height 9
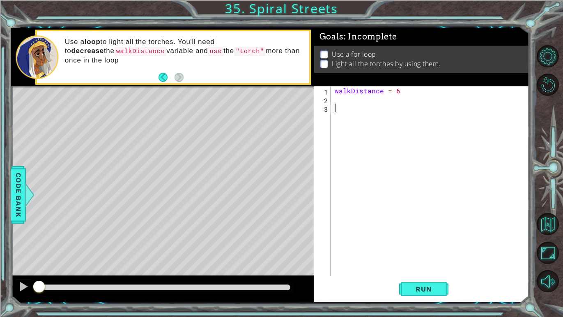
click at [467, 139] on div "walkDistance = 6" at bounding box center [432, 189] width 198 height 207
